Goal: Find contact information: Find contact information

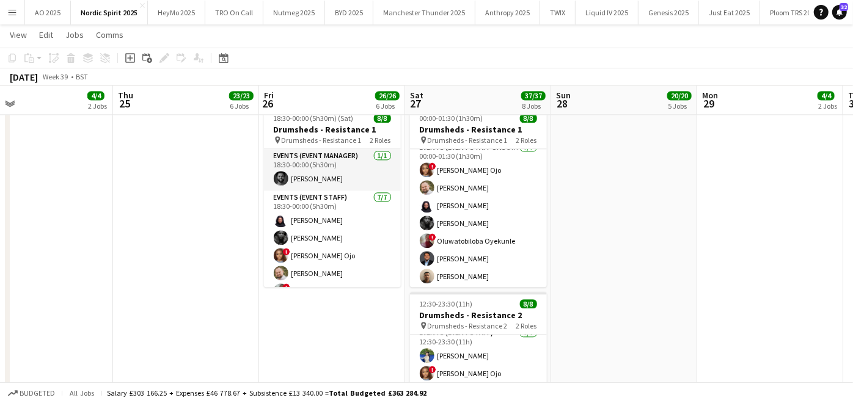
scroll to position [1800, 0]
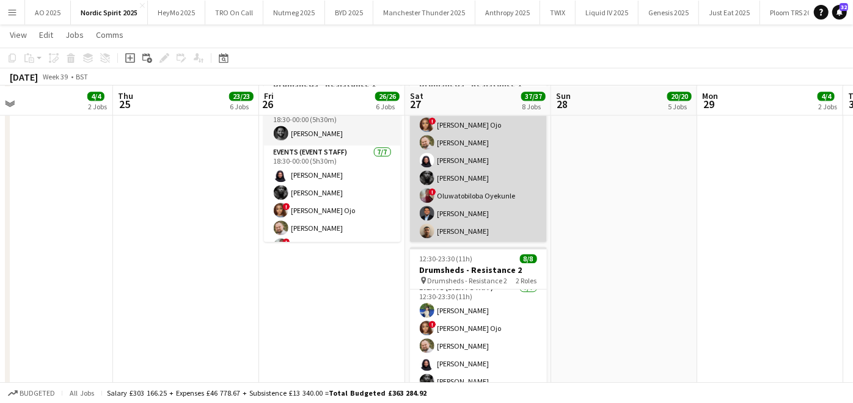
click at [438, 230] on app-card-role "Events (Event Staff Unsocial) [DATE] 00:00-01:30 (1h30m) ! [PERSON_NAME] Ojo au…" at bounding box center [478, 169] width 137 height 148
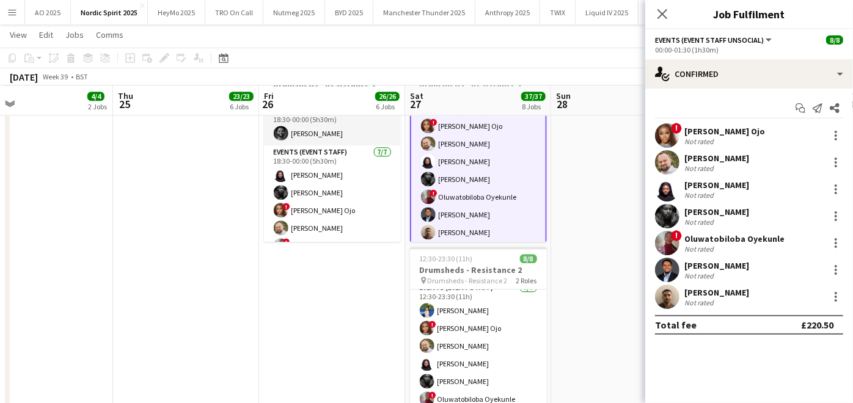
scroll to position [51, 0]
click at [691, 292] on div "[PERSON_NAME]" at bounding box center [716, 292] width 65 height 11
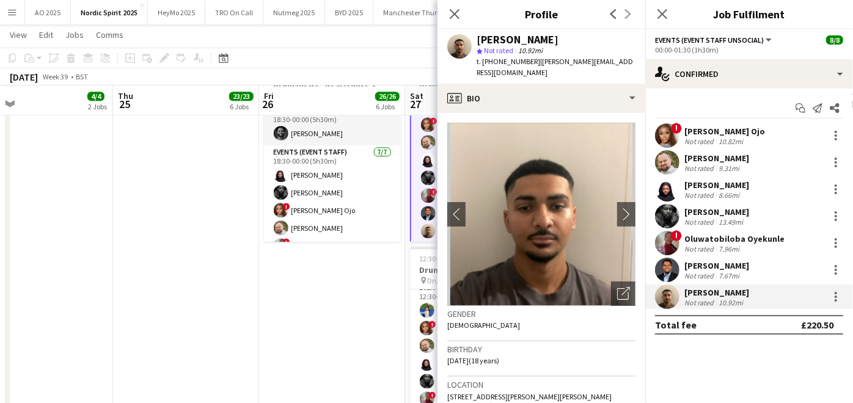
drag, startPoint x: 483, startPoint y: 42, endPoint x: 573, endPoint y: 43, distance: 89.8
click at [573, 43] on div "[PERSON_NAME]" at bounding box center [556, 39] width 159 height 11
copy div "[PERSON_NAME][GEOGRAPHIC_DATA]"
click at [256, 333] on app-date-cell at bounding box center [186, 254] width 146 height 396
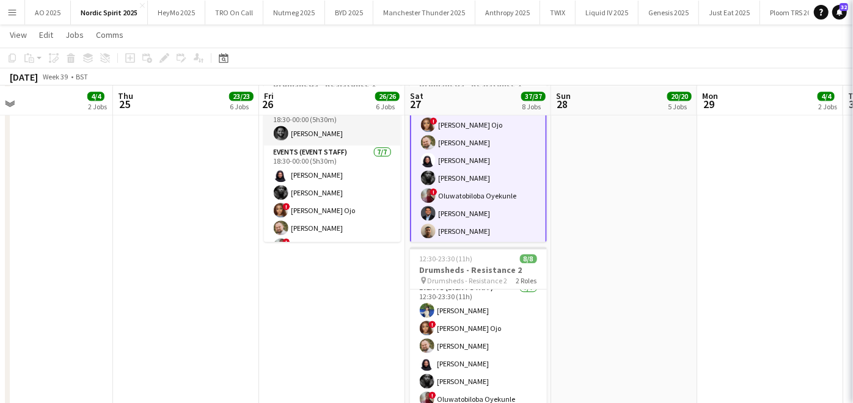
scroll to position [50, 0]
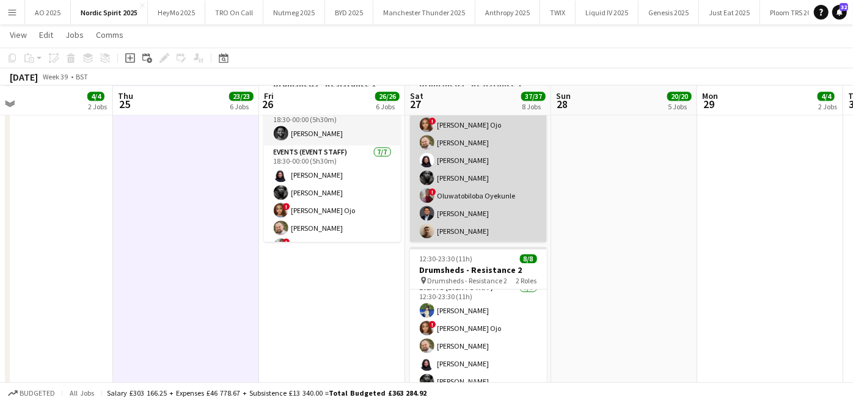
click at [461, 218] on app-card-role "Events (Event Staff Unsocial) [DATE] 00:00-01:30 (1h30m) ! [PERSON_NAME] Ojo au…" at bounding box center [478, 169] width 137 height 148
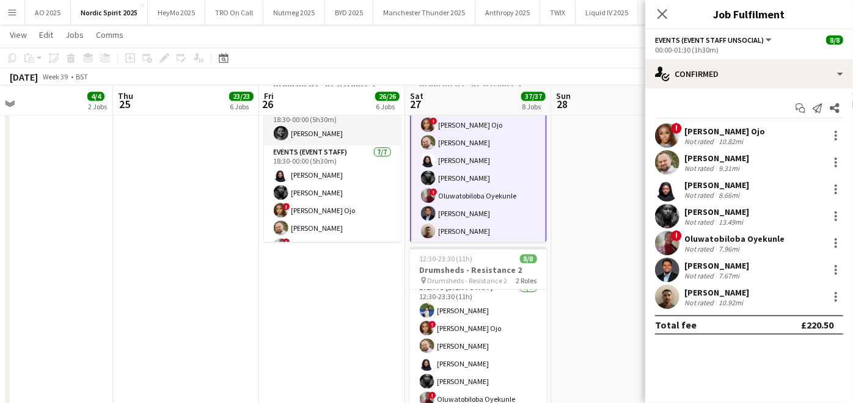
click at [735, 266] on div "[PERSON_NAME]" at bounding box center [716, 265] width 65 height 11
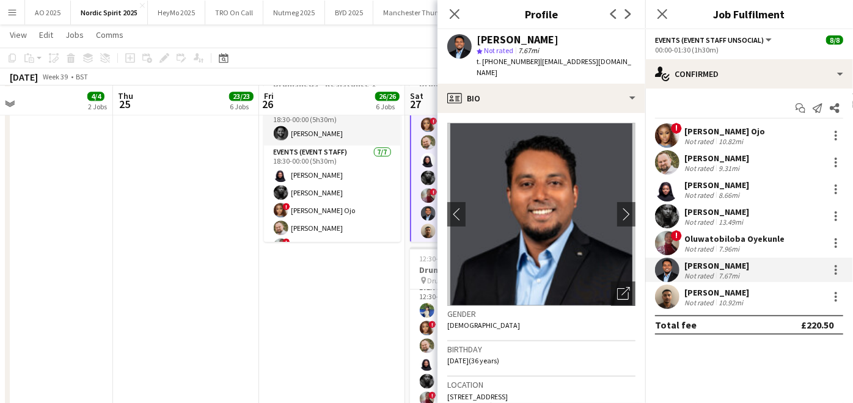
drag, startPoint x: 487, startPoint y: 35, endPoint x: 559, endPoint y: 45, distance: 72.2
click at [559, 45] on div "[PERSON_NAME] star Not rated 7.67mi t. [PHONE_NUMBER] | [EMAIL_ADDRESS][DOMAIN_…" at bounding box center [556, 56] width 159 height 45
drag, startPoint x: 559, startPoint y: 45, endPoint x: 532, endPoint y: 18, distance: 37.6
click at [532, 18] on h3 "Profile" at bounding box center [542, 14] width 208 height 16
drag, startPoint x: 483, startPoint y: 40, endPoint x: 555, endPoint y: 41, distance: 71.5
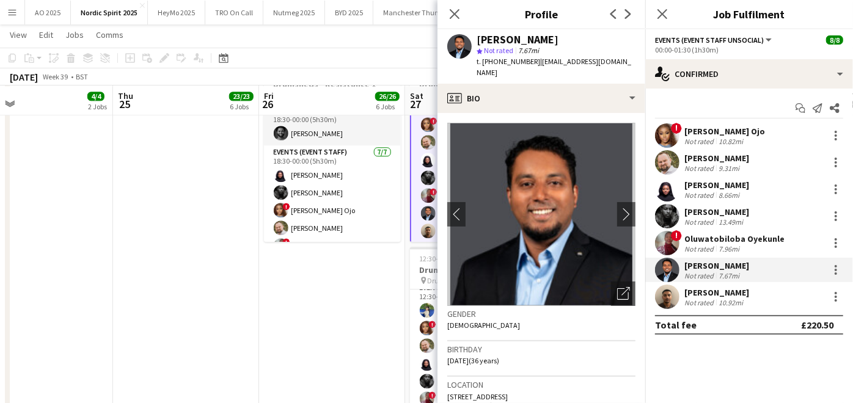
click at [555, 41] on div "[PERSON_NAME]" at bounding box center [518, 39] width 82 height 11
copy div "[PERSON_NAME]"
click at [725, 290] on div "[PERSON_NAME]" at bounding box center [716, 292] width 65 height 11
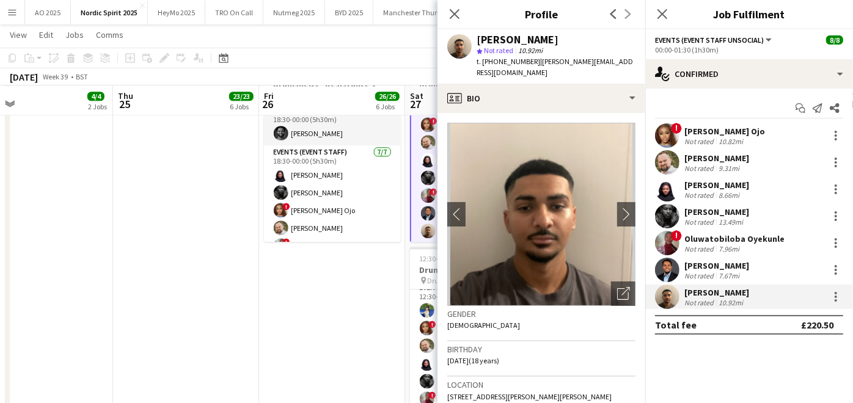
drag, startPoint x: 481, startPoint y: 40, endPoint x: 581, endPoint y: 40, distance: 99.6
click at [581, 40] on div "[PERSON_NAME]" at bounding box center [556, 39] width 159 height 11
copy div "[PERSON_NAME][GEOGRAPHIC_DATA]"
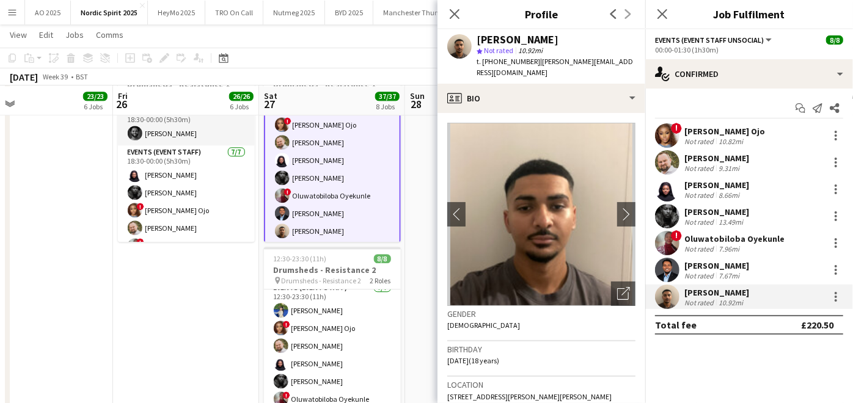
click at [696, 263] on div "[PERSON_NAME]" at bounding box center [716, 265] width 65 height 11
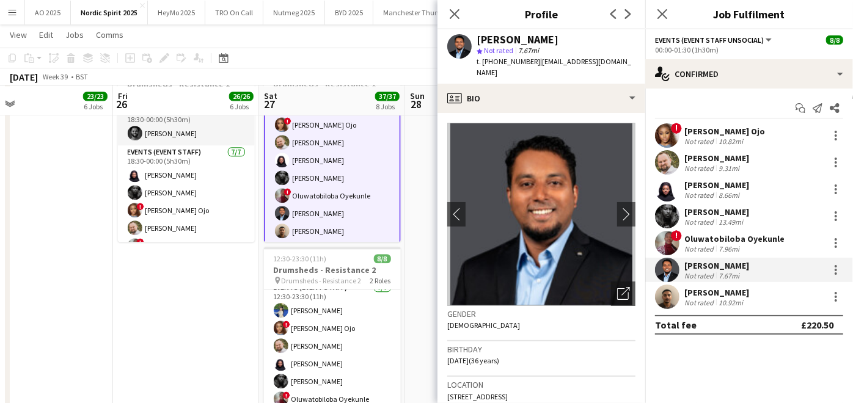
drag, startPoint x: 483, startPoint y: 38, endPoint x: 555, endPoint y: 40, distance: 72.1
click at [555, 40] on div "[PERSON_NAME]" at bounding box center [518, 39] width 82 height 11
copy div "[PERSON_NAME]"
click at [705, 265] on div "[PERSON_NAME]" at bounding box center [716, 265] width 65 height 11
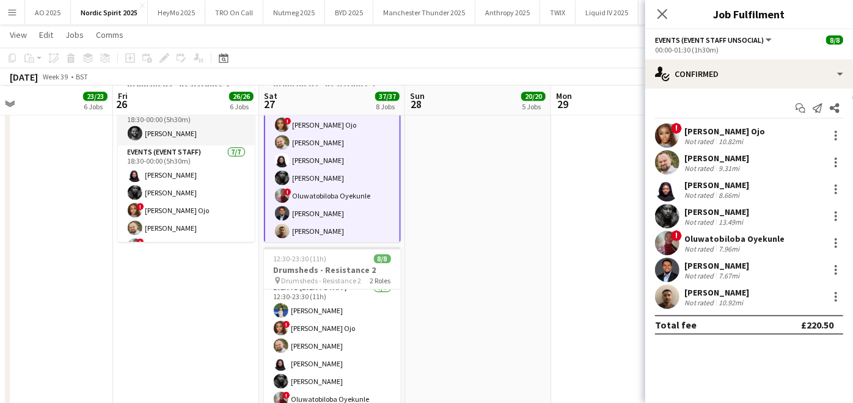
click at [705, 265] on div "[PERSON_NAME]" at bounding box center [716, 265] width 65 height 11
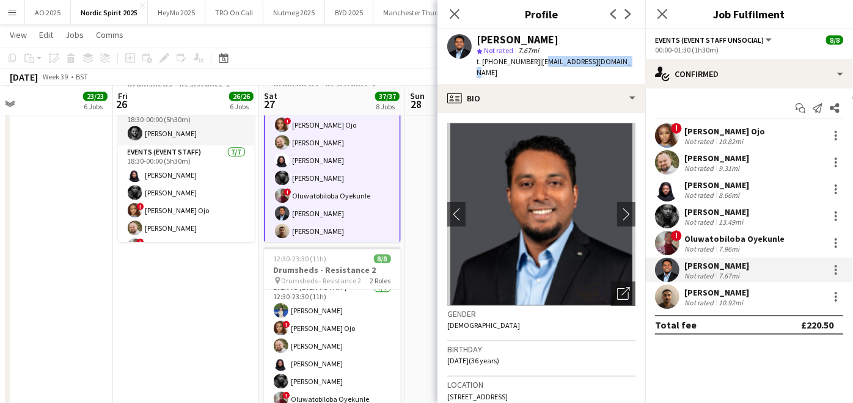
drag, startPoint x: 543, startPoint y: 64, endPoint x: 622, endPoint y: 61, distance: 78.3
click at [622, 61] on div "[PERSON_NAME] star Not rated 7.67mi t. [PHONE_NUMBER] | [EMAIL_ADDRESS][DOMAIN_…" at bounding box center [542, 56] width 208 height 54
copy span "[EMAIL_ADDRESS][DOMAIN_NAME]"
drag, startPoint x: 493, startPoint y: 62, endPoint x: 533, endPoint y: 61, distance: 39.7
click at [533, 61] on span "t. [PHONE_NUMBER]" at bounding box center [509, 61] width 64 height 9
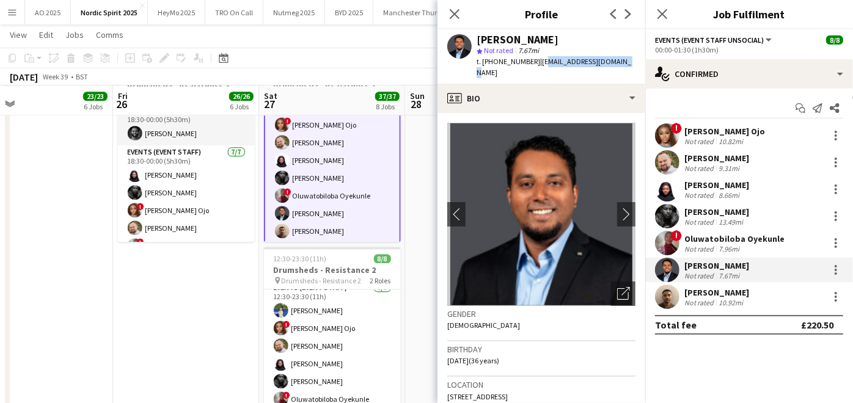
copy span "07741874698"
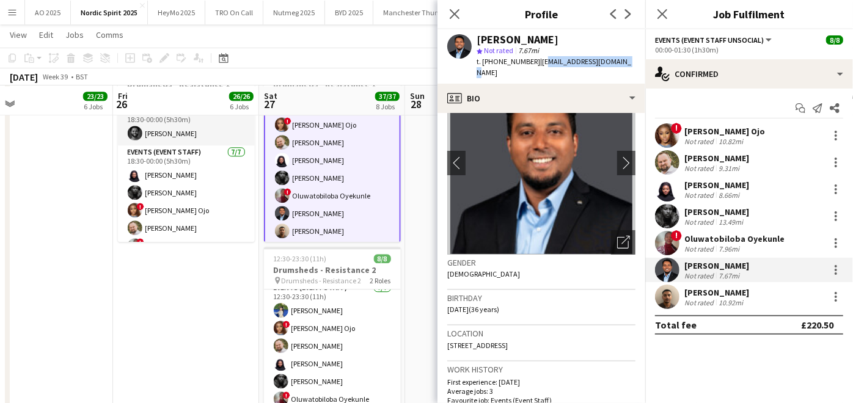
drag, startPoint x: 450, startPoint y: 334, endPoint x: 553, endPoint y: 329, distance: 102.8
click at [553, 329] on div "Location [STREET_ADDRESS]" at bounding box center [541, 343] width 188 height 35
copy span "[STREET_ADDRESS]"
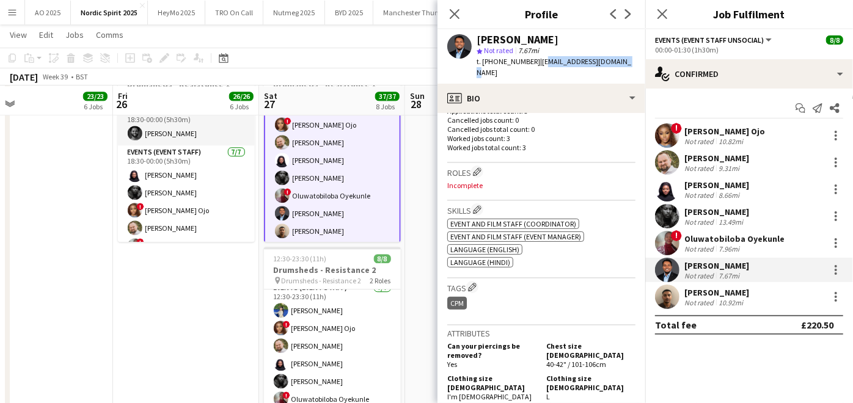
scroll to position [493, 0]
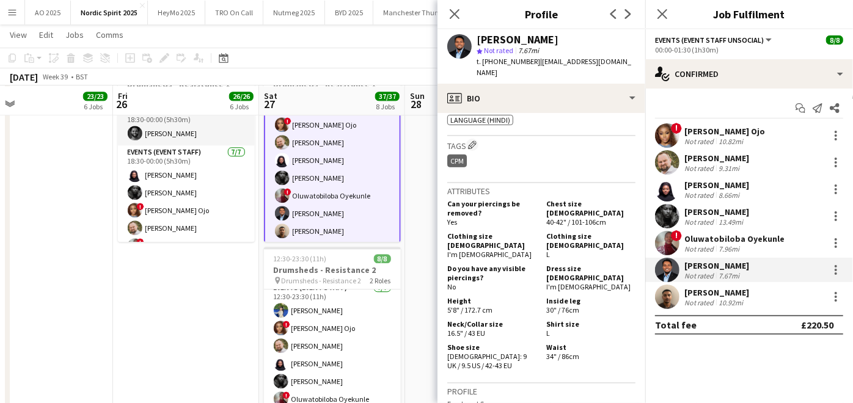
click at [720, 290] on div "[PERSON_NAME]" at bounding box center [716, 292] width 65 height 11
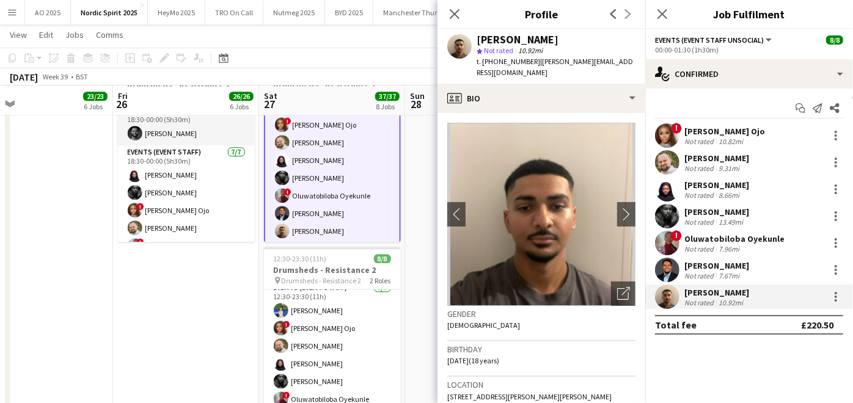
drag, startPoint x: 483, startPoint y: 40, endPoint x: 578, endPoint y: 33, distance: 95.0
click at [578, 33] on div "[PERSON_NAME] star Not rated 10.92mi t. [PHONE_NUMBER] | [PERSON_NAME][EMAIL_AD…" at bounding box center [542, 56] width 208 height 54
copy div "[PERSON_NAME][GEOGRAPHIC_DATA]"
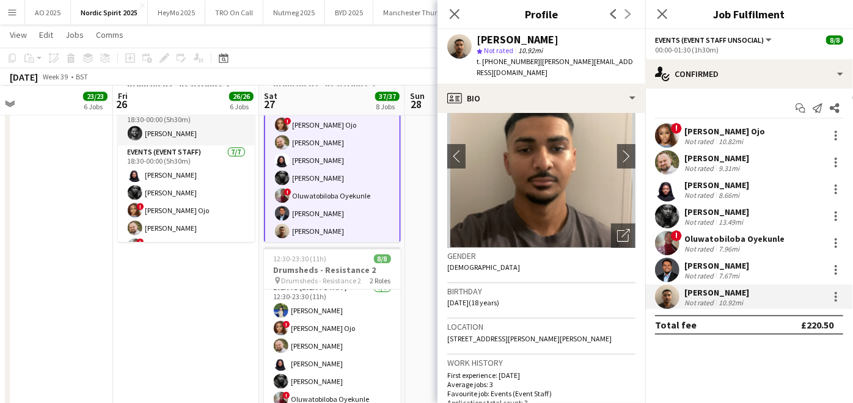
scroll to position [59, 0]
drag, startPoint x: 540, startPoint y: 59, endPoint x: 620, endPoint y: 64, distance: 80.2
click at [620, 64] on div "[PERSON_NAME] star Not rated 10.92mi t. [PHONE_NUMBER] | [PERSON_NAME][EMAIL_AD…" at bounding box center [542, 56] width 208 height 54
copy span ".[EMAIL_ADDRESS][DOMAIN_NAME]"
drag, startPoint x: 494, startPoint y: 63, endPoint x: 534, endPoint y: 60, distance: 39.8
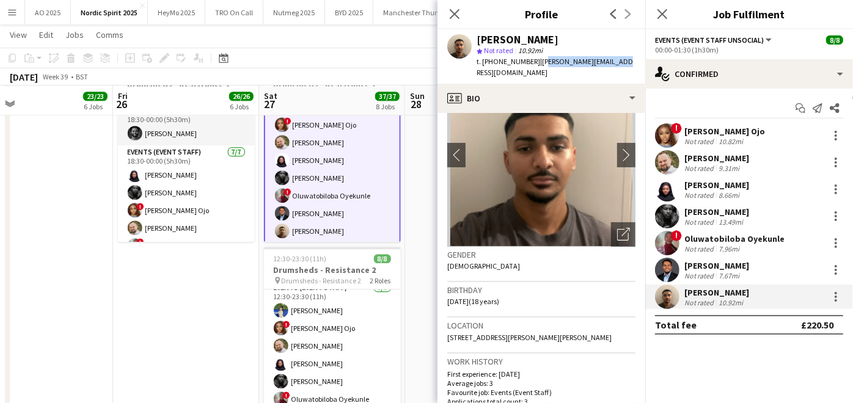
click at [534, 60] on span "t. [PHONE_NUMBER]" at bounding box center [509, 61] width 64 height 9
copy span "07809357499"
drag, startPoint x: 449, startPoint y: 325, endPoint x: 469, endPoint y: 335, distance: 22.7
click at [469, 335] on div "Location [STREET_ADDRESS][PERSON_NAME][PERSON_NAME]" at bounding box center [541, 335] width 188 height 35
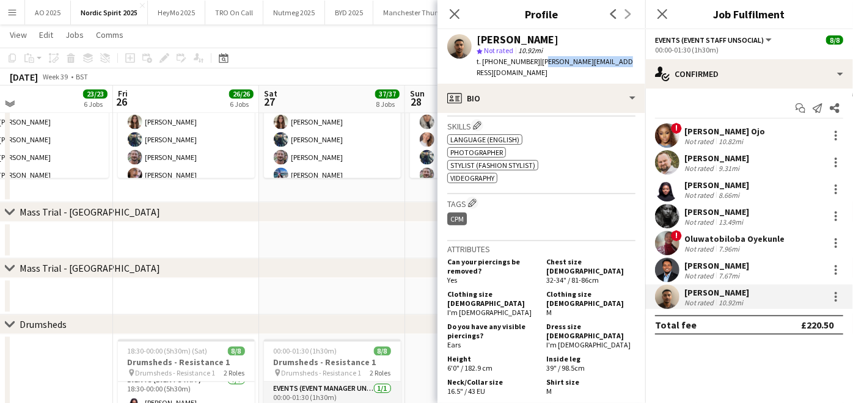
scroll to position [1523, 0]
click at [452, 10] on icon at bounding box center [455, 14] width 12 height 12
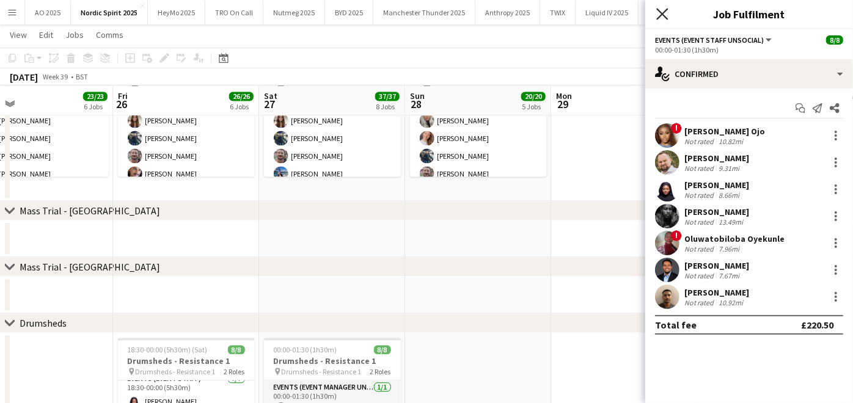
click at [660, 17] on icon at bounding box center [662, 14] width 12 height 12
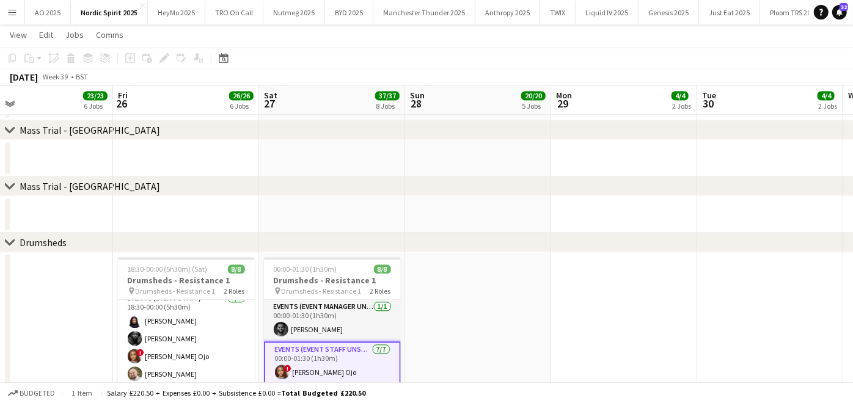
scroll to position [1603, 0]
